Goal: Check status

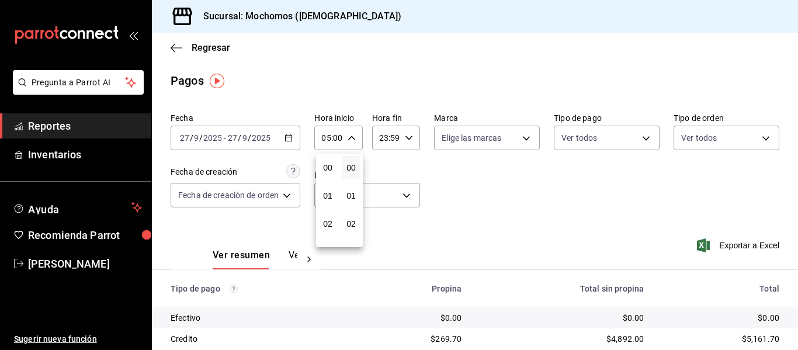
scroll to position [117, 0]
click at [668, 200] on div at bounding box center [399, 175] width 798 height 350
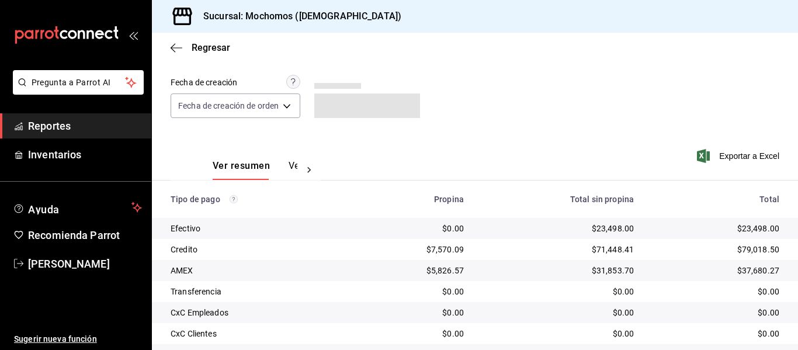
scroll to position [166, 0]
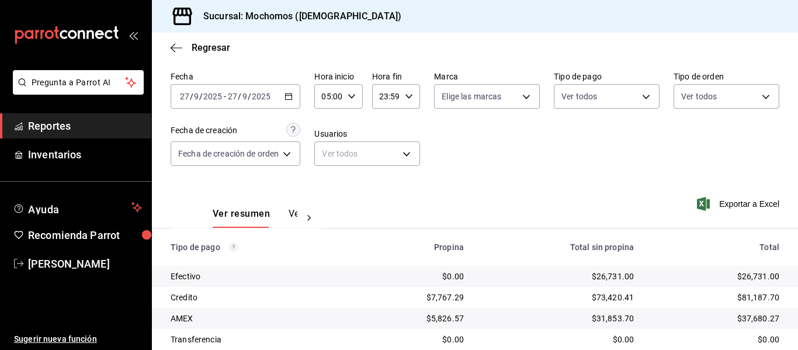
scroll to position [58, 0]
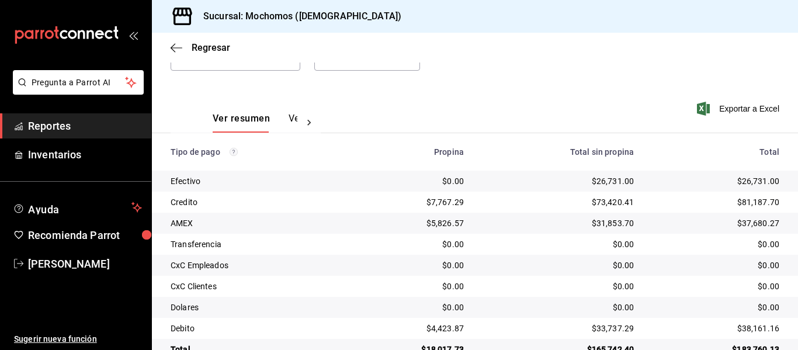
scroll to position [166, 0]
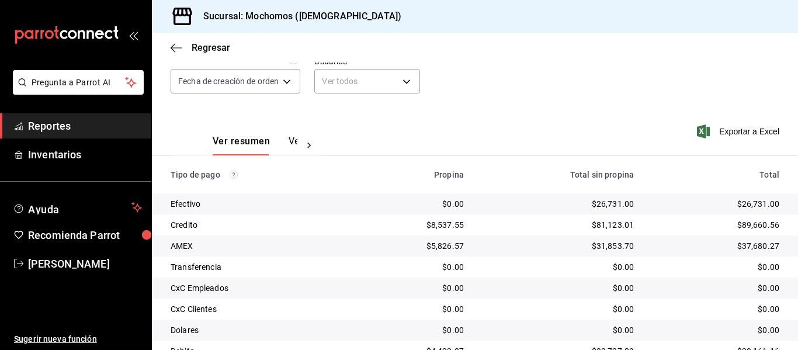
scroll to position [117, 0]
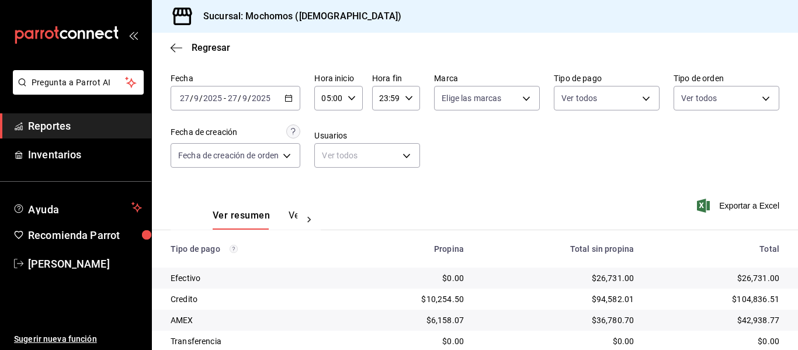
scroll to position [58, 0]
